Goal: Navigation & Orientation: Find specific page/section

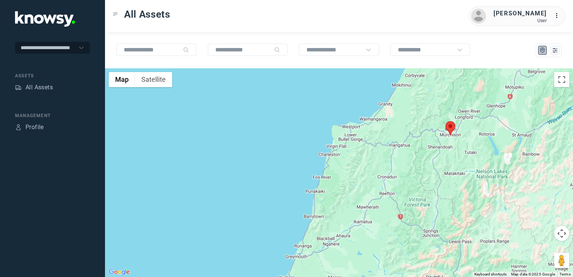
drag, startPoint x: 502, startPoint y: 131, endPoint x: 447, endPoint y: 178, distance: 72.1
click at [447, 178] on div at bounding box center [339, 172] width 468 height 209
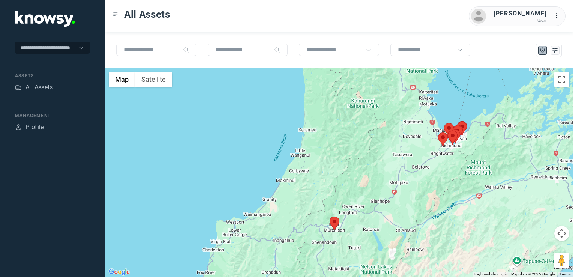
drag, startPoint x: 431, startPoint y: 154, endPoint x: 429, endPoint y: 163, distance: 9.2
click at [429, 163] on div at bounding box center [339, 172] width 468 height 209
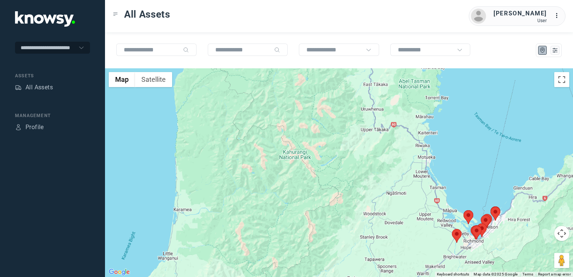
drag, startPoint x: 494, startPoint y: 224, endPoint x: 480, endPoint y: 231, distance: 15.9
click at [483, 232] on div at bounding box center [339, 172] width 468 height 209
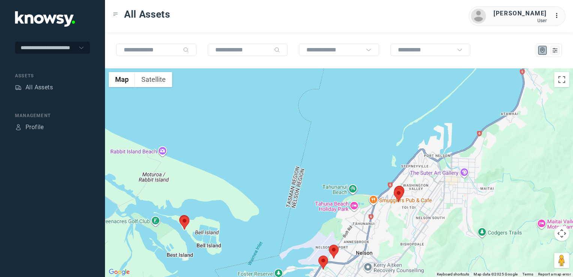
drag, startPoint x: 404, startPoint y: 245, endPoint x: 399, endPoint y: 220, distance: 25.5
click at [402, 224] on div at bounding box center [339, 172] width 468 height 209
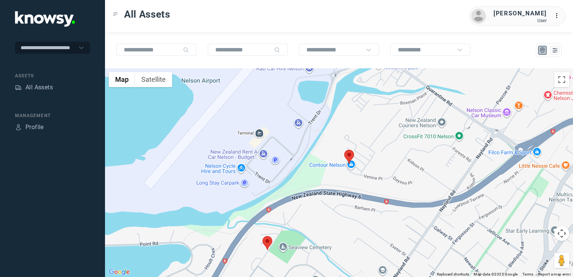
drag, startPoint x: 323, startPoint y: 214, endPoint x: 328, endPoint y: 208, distance: 8.5
click at [325, 211] on div at bounding box center [339, 172] width 468 height 209
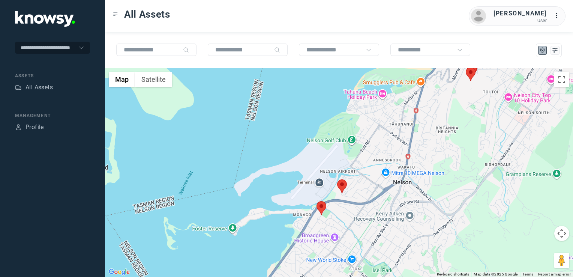
drag, startPoint x: 329, startPoint y: 244, endPoint x: 345, endPoint y: 218, distance: 30.3
click at [344, 219] on div at bounding box center [339, 172] width 468 height 209
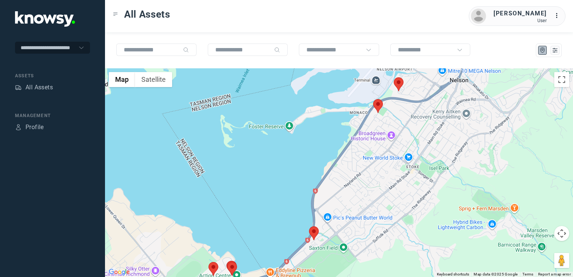
click at [354, 204] on div at bounding box center [339, 172] width 468 height 209
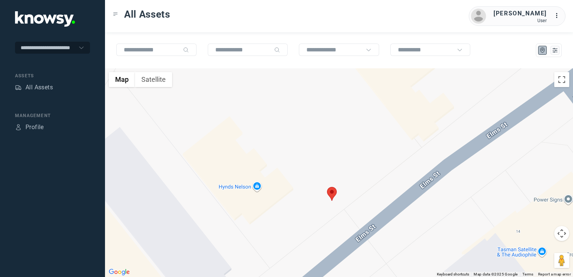
click at [333, 194] on img at bounding box center [332, 194] width 10 height 14
drag, startPoint x: 345, startPoint y: 144, endPoint x: 342, endPoint y: 156, distance: 12.4
click at [345, 144] on button "Close" at bounding box center [352, 147] width 18 height 18
